Goal: Navigation & Orientation: Find specific page/section

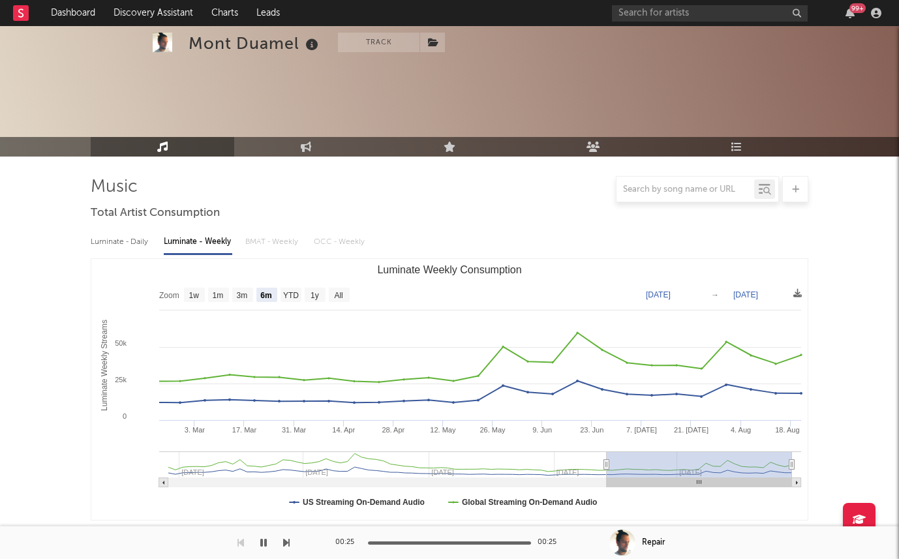
select select "6m"
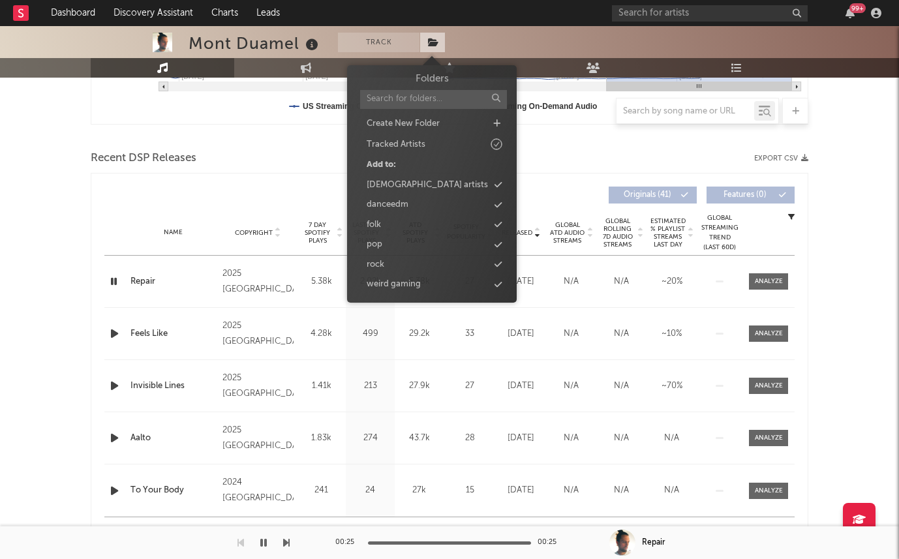
click at [437, 35] on span at bounding box center [433, 43] width 26 height 20
click at [495, 202] on icon at bounding box center [498, 205] width 7 height 8
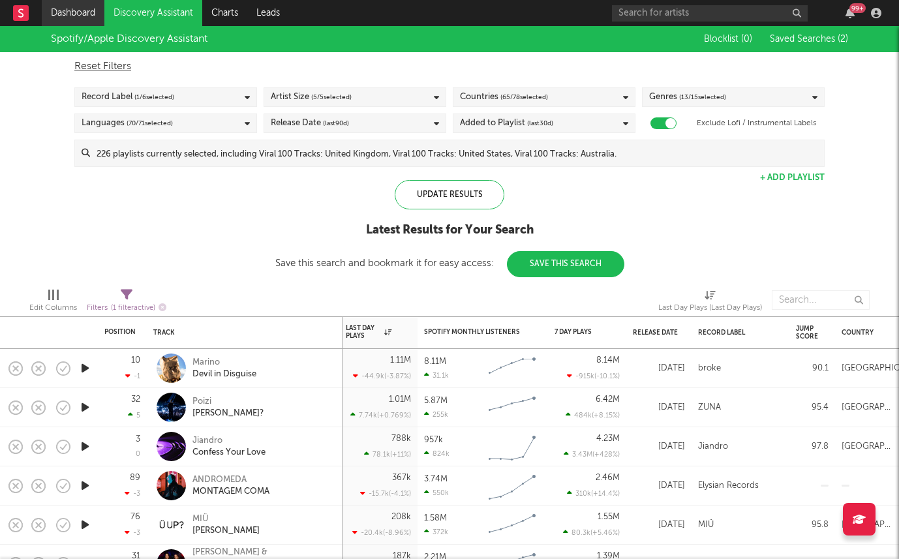
click at [90, 19] on link "Dashboard" at bounding box center [73, 13] width 63 height 26
